Goal: Find specific page/section: Find specific page/section

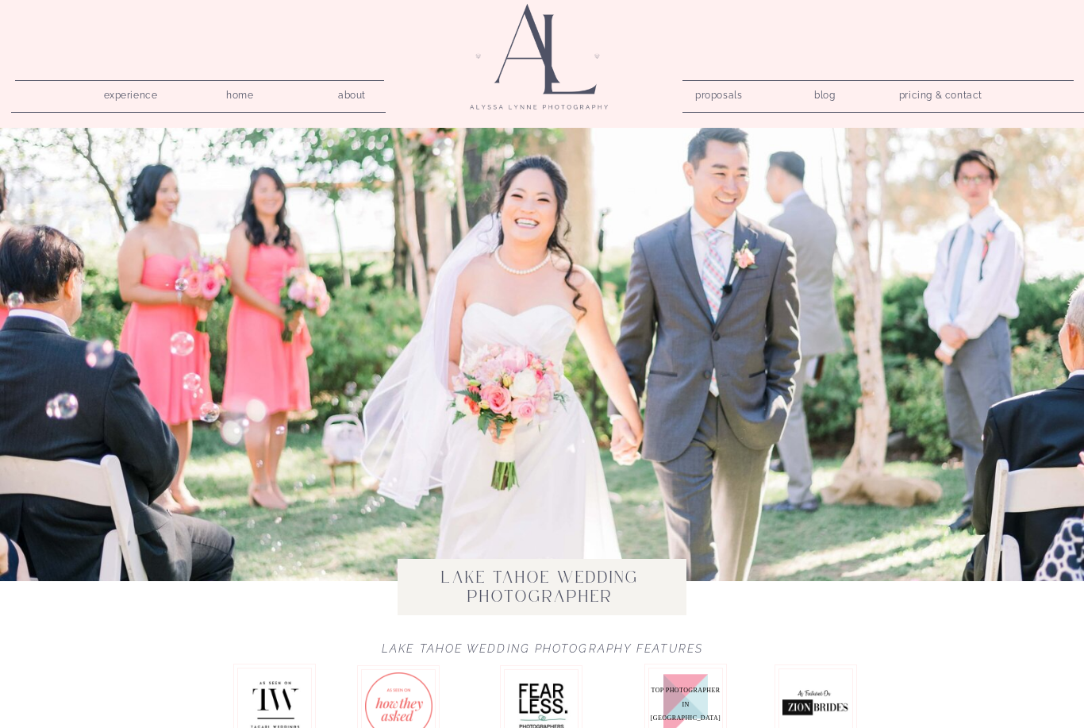
click at [962, 95] on nav "pricing & contact" at bounding box center [941, 96] width 96 height 22
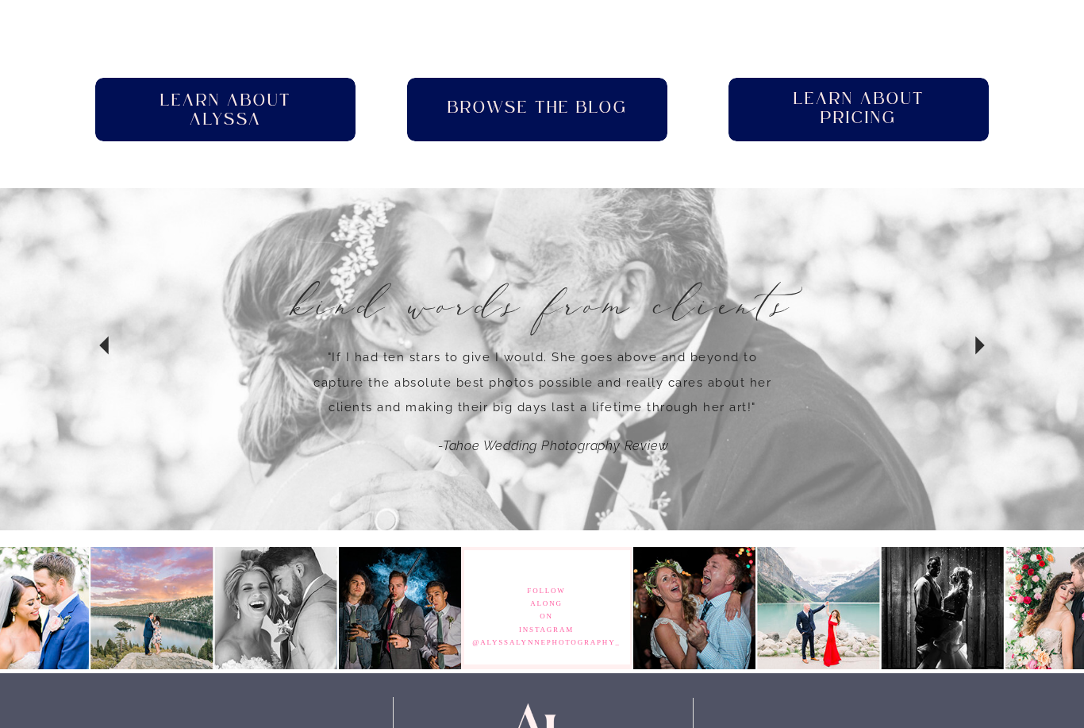
scroll to position [1176, 0]
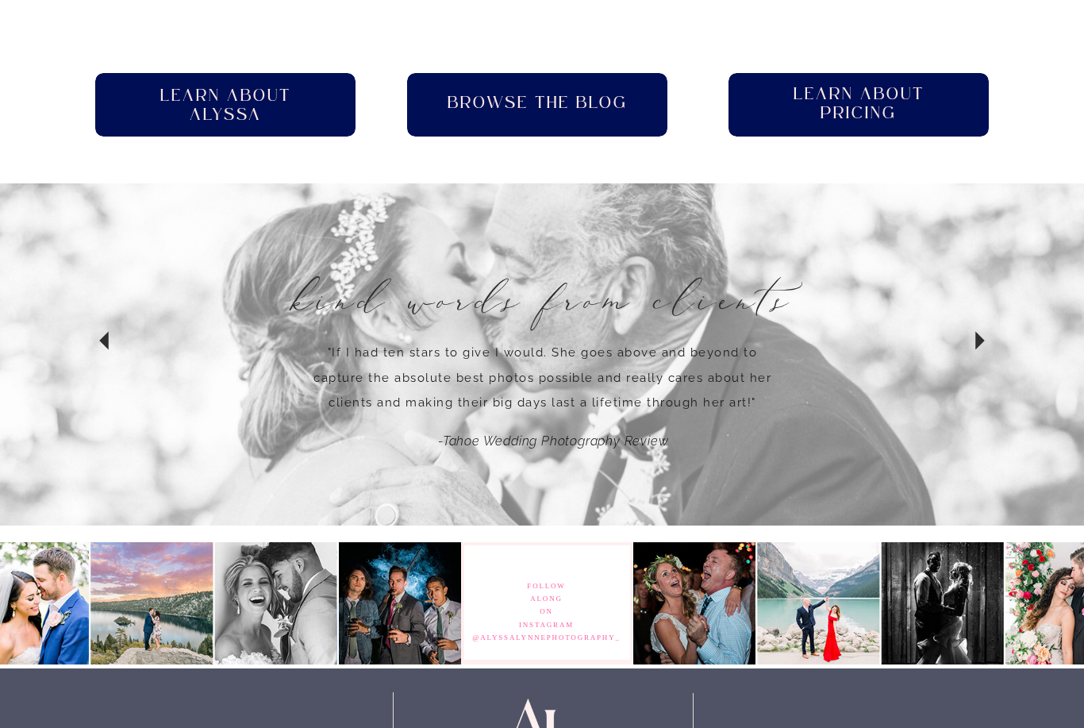
click at [900, 129] on div at bounding box center [859, 104] width 260 height 63
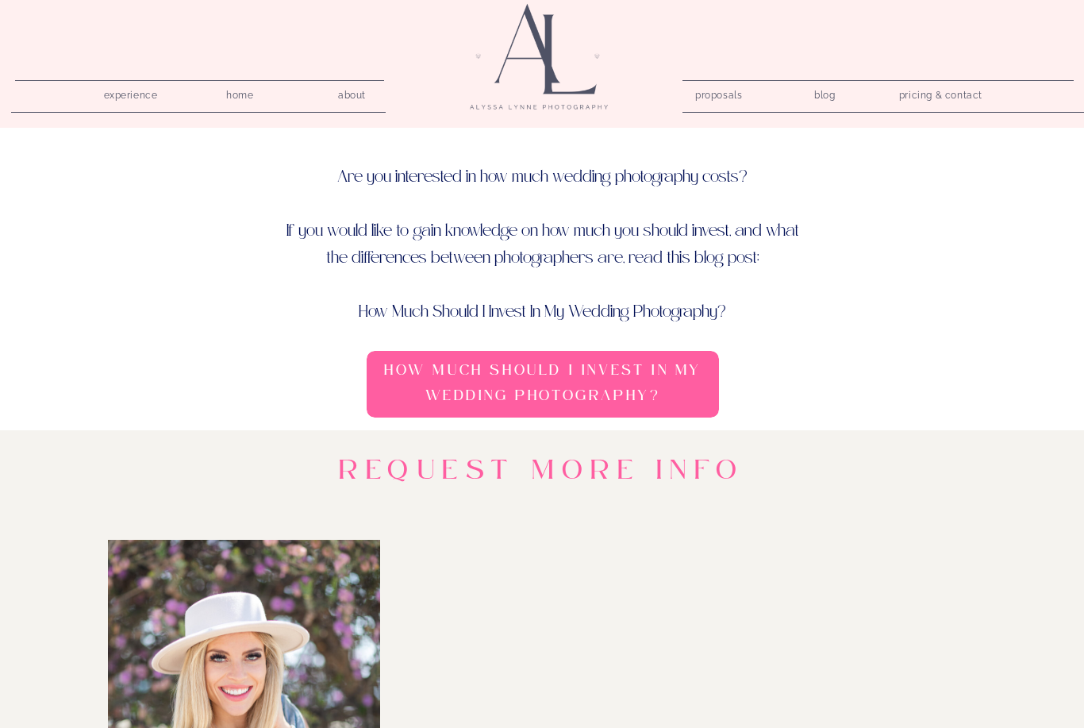
click at [730, 98] on nav "proposals" at bounding box center [717, 92] width 45 height 15
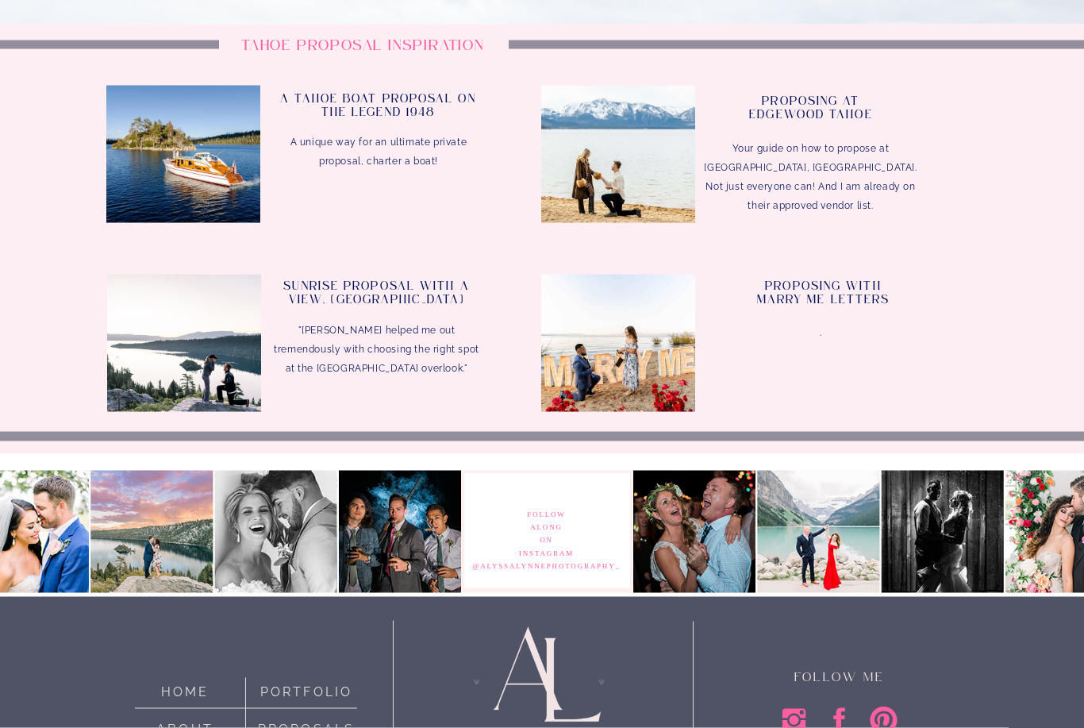
scroll to position [5005, 0]
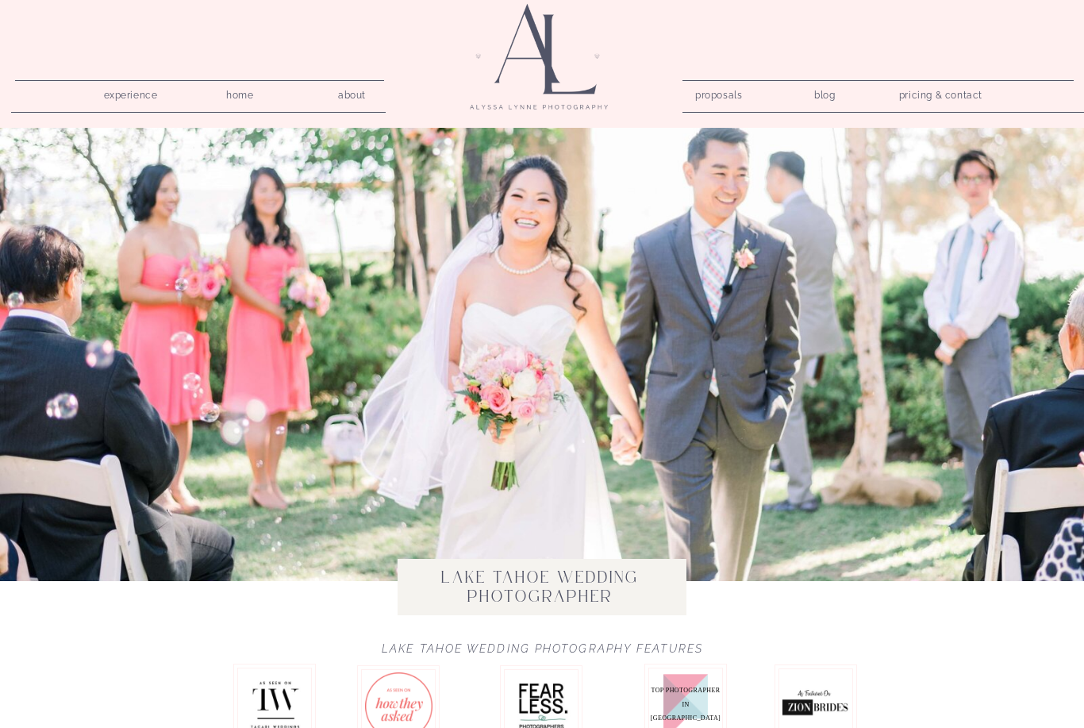
scroll to position [85, 0]
click at [929, 95] on nav "pricing & contact" at bounding box center [941, 96] width 96 height 22
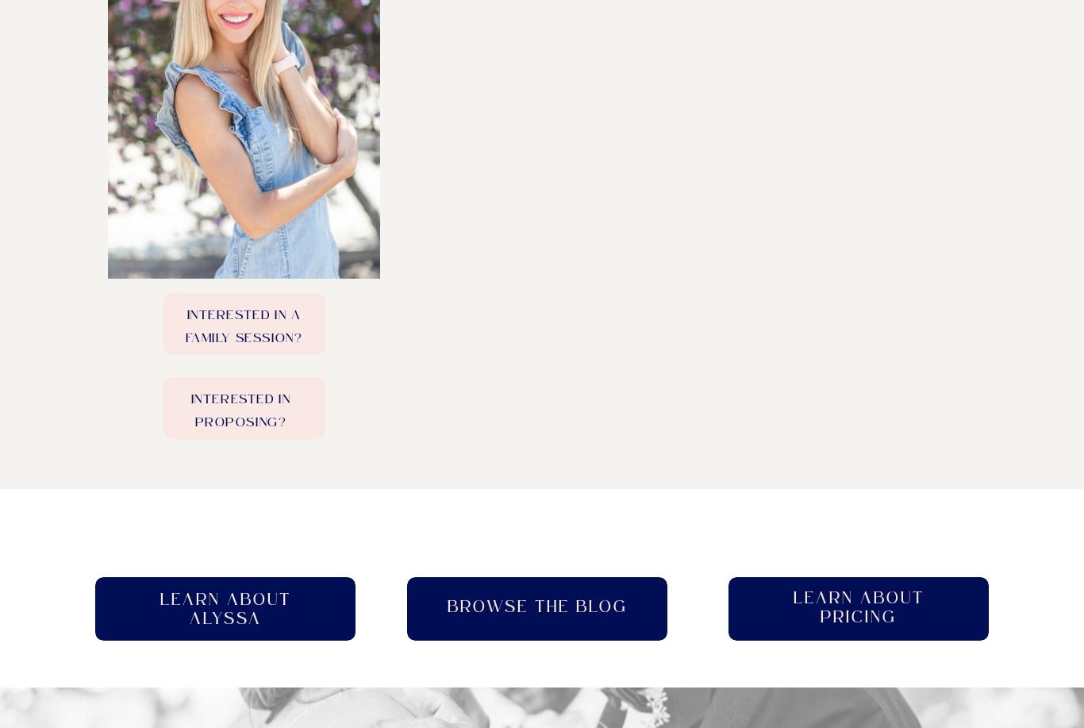
scroll to position [671, 0]
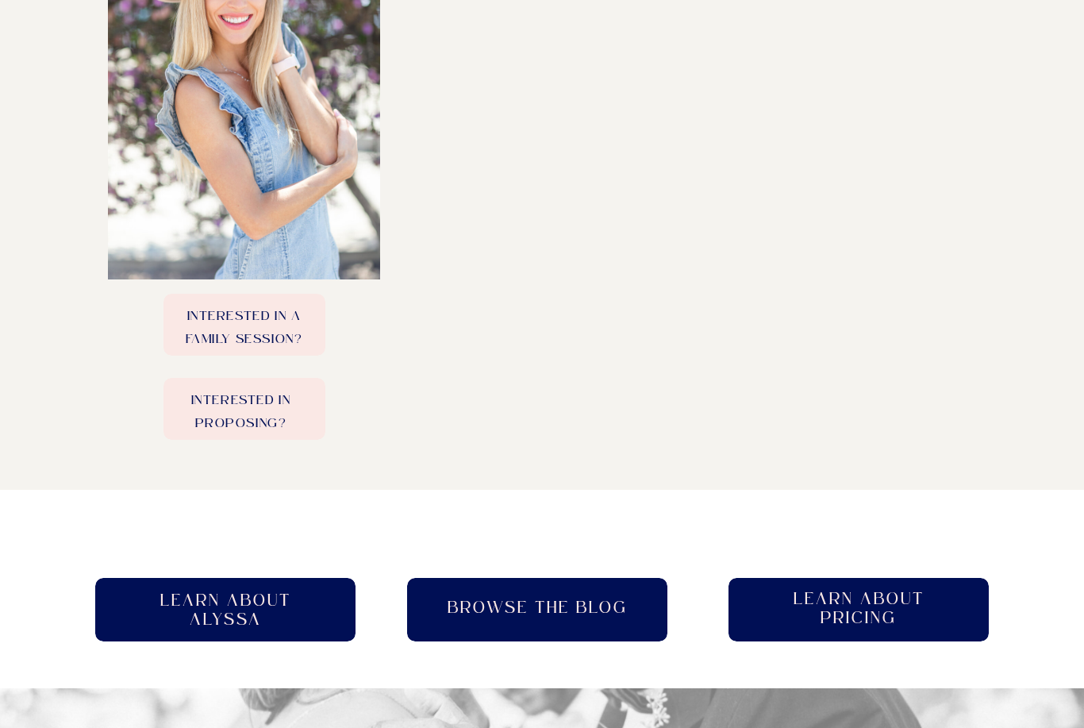
click at [306, 306] on p "Interested in a family session?" at bounding box center [243, 324] width 161 height 39
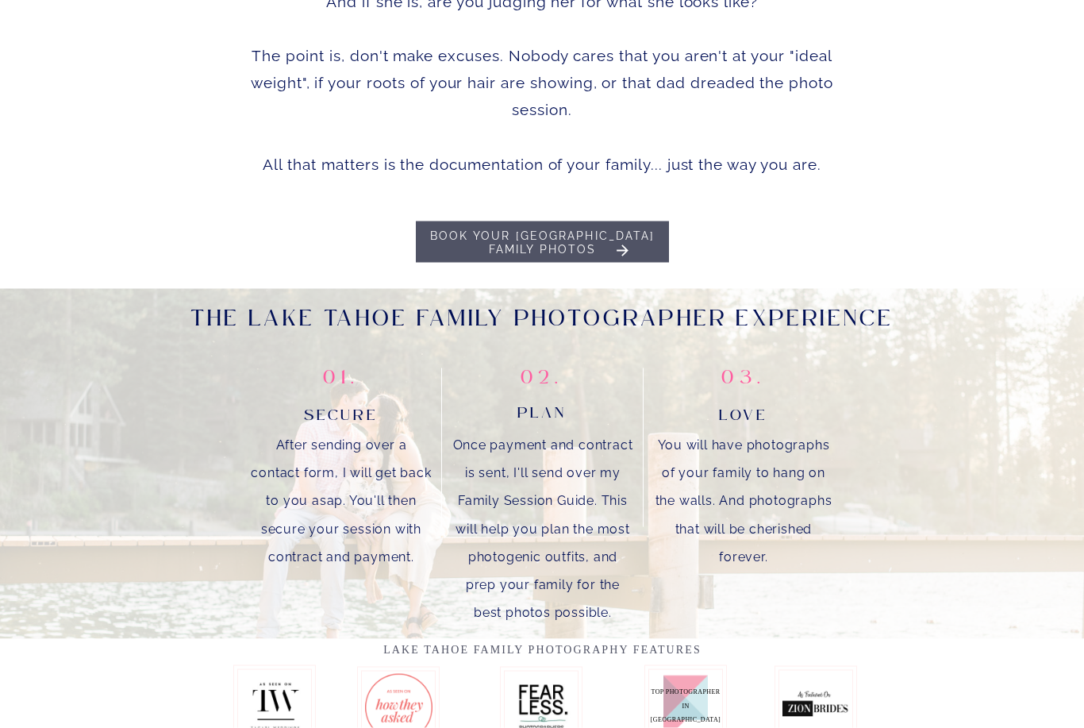
scroll to position [818, 0]
click at [488, 240] on h1 "Book your Lake Tahoe Family Photos" at bounding box center [542, 245] width 250 height 33
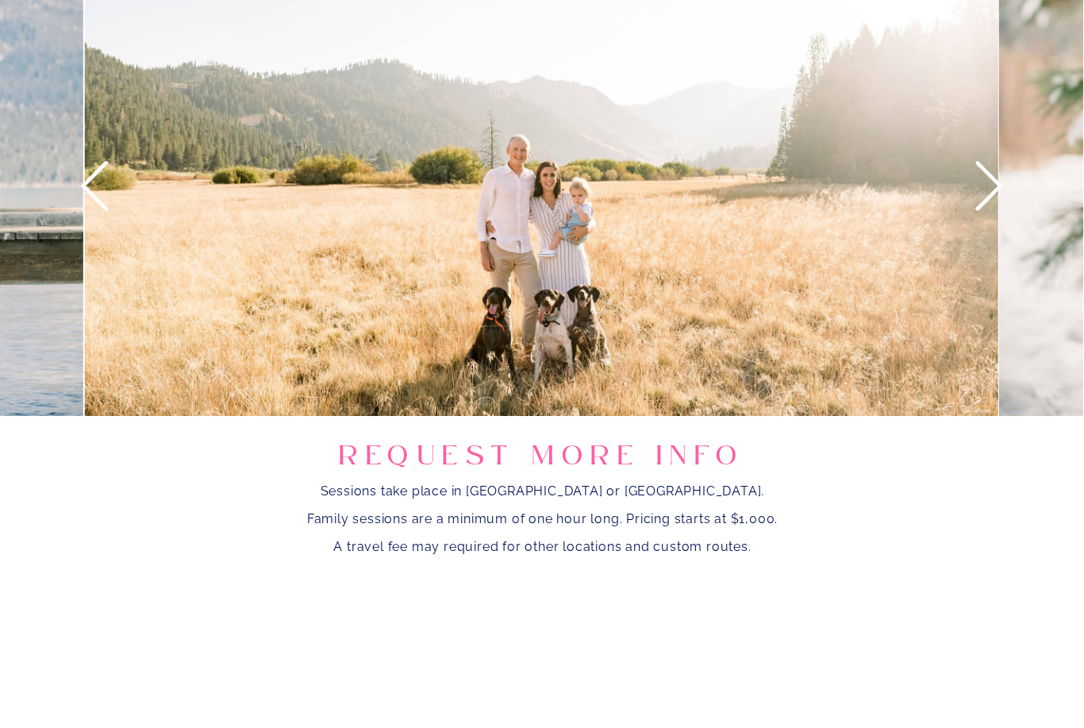
scroll to position [1790, 0]
click at [986, 186] on icon at bounding box center [988, 186] width 59 height 59
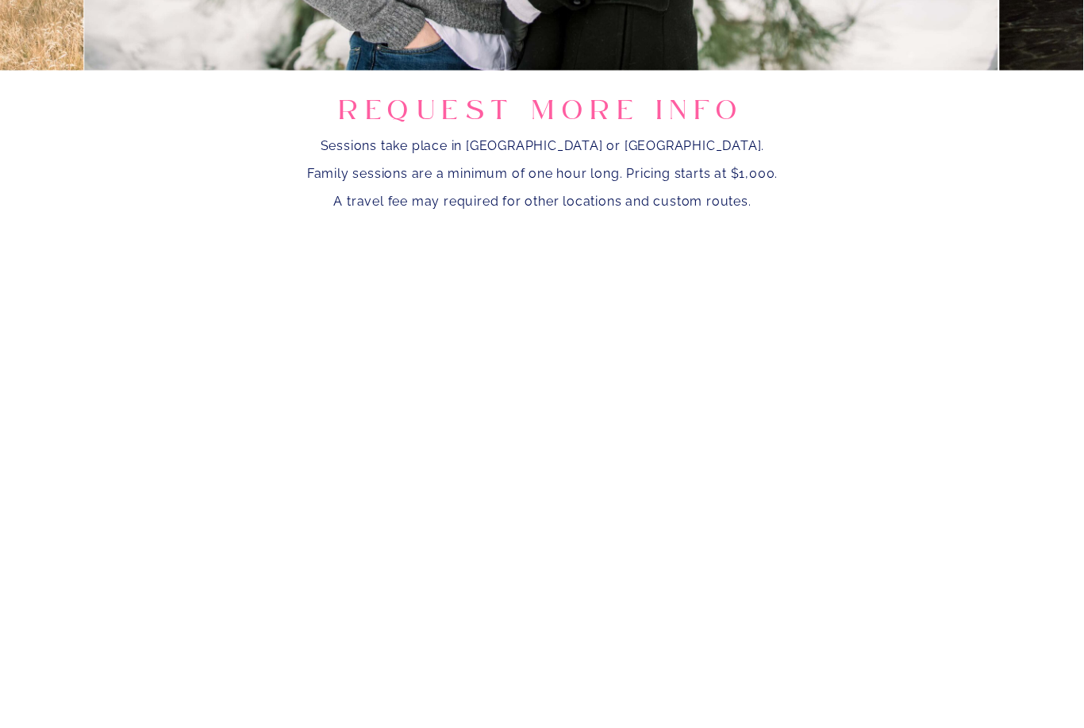
scroll to position [2127, 0]
